Goal: Go to known website: Access a specific website the user already knows

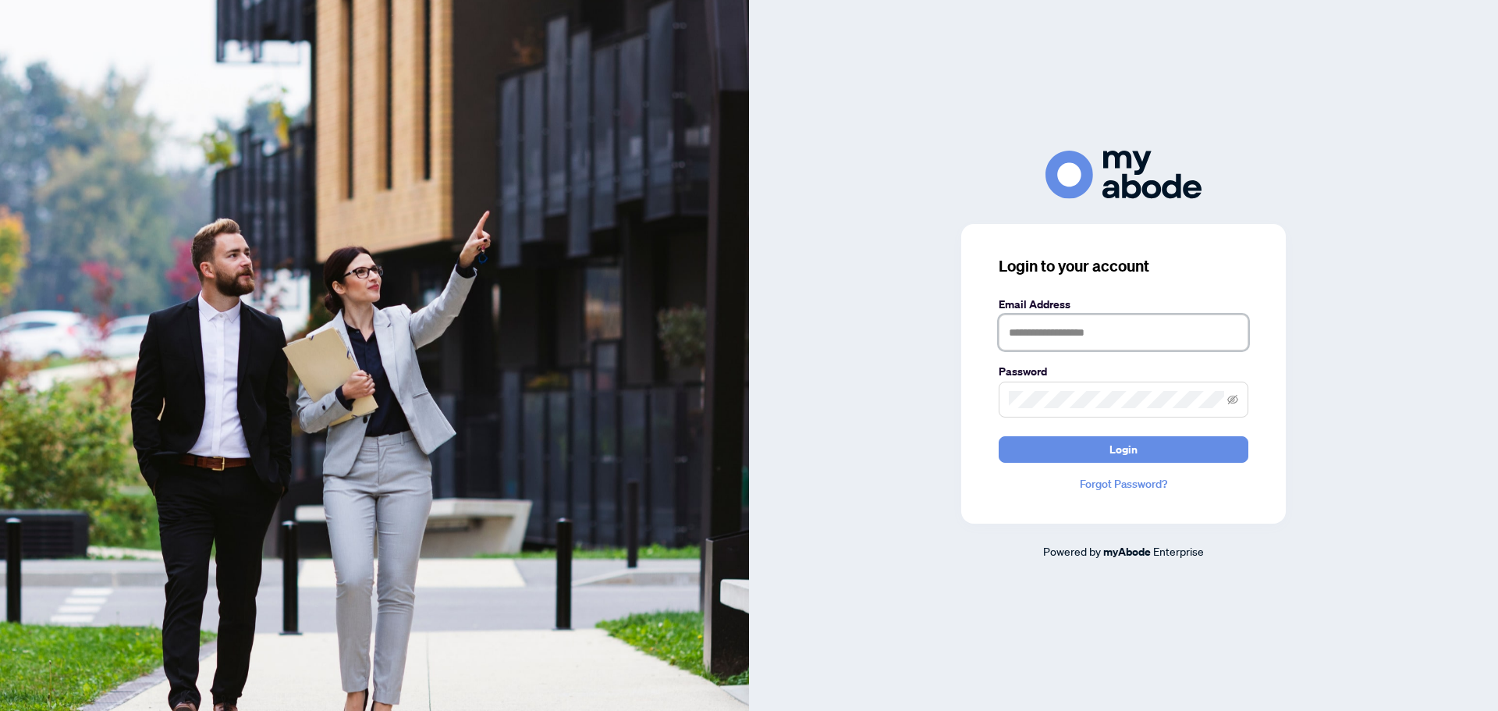
click at [1137, 319] on input "text" at bounding box center [1123, 332] width 250 height 36
type input "**********"
click at [998, 436] on button "Login" at bounding box center [1123, 449] width 250 height 27
